Goal: Navigation & Orientation: Find specific page/section

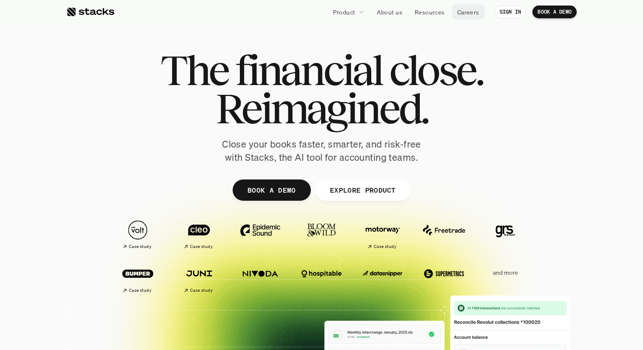
click at [436, 12] on p "Resources" at bounding box center [430, 12] width 30 height 9
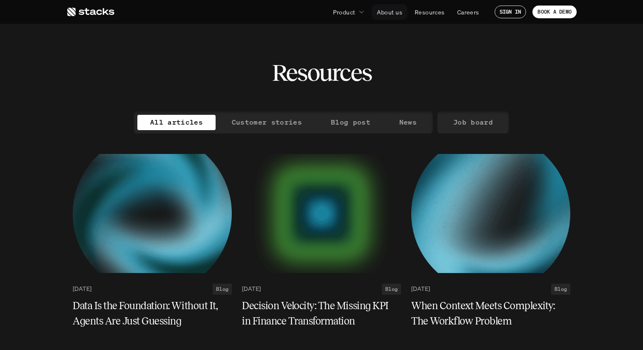
click at [385, 11] on p "About us" at bounding box center [390, 12] width 26 height 9
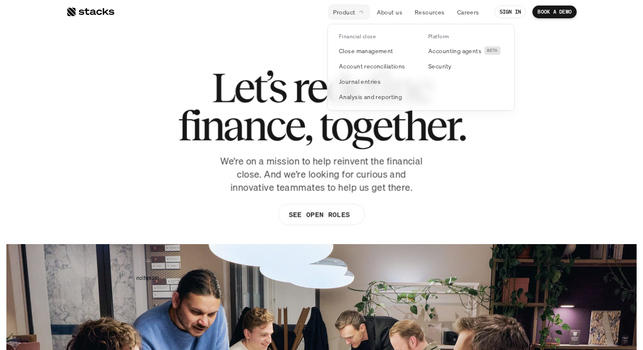
click at [353, 10] on p "Product" at bounding box center [344, 12] width 23 height 9
